Goal: Navigation & Orientation: Find specific page/section

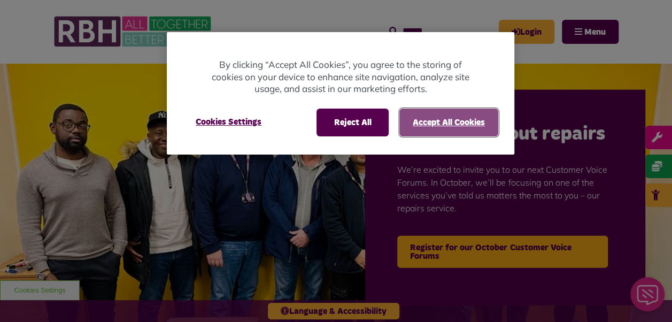
click at [446, 126] on button "Accept All Cookies" at bounding box center [448, 122] width 99 height 28
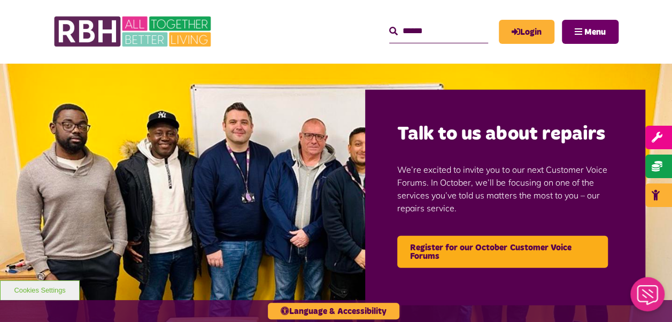
click at [589, 28] on span "Menu" at bounding box center [594, 32] width 21 height 9
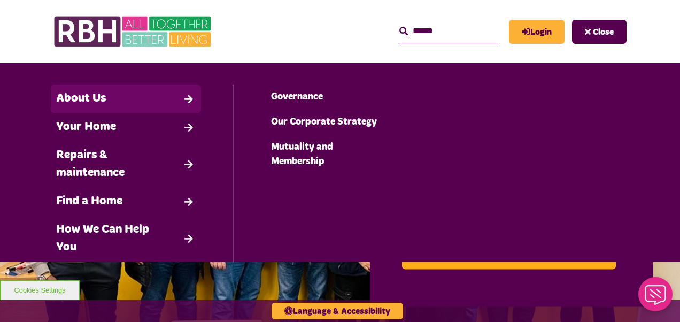
click at [97, 106] on link "About Us" at bounding box center [126, 98] width 150 height 28
